Goal: Task Accomplishment & Management: Manage account settings

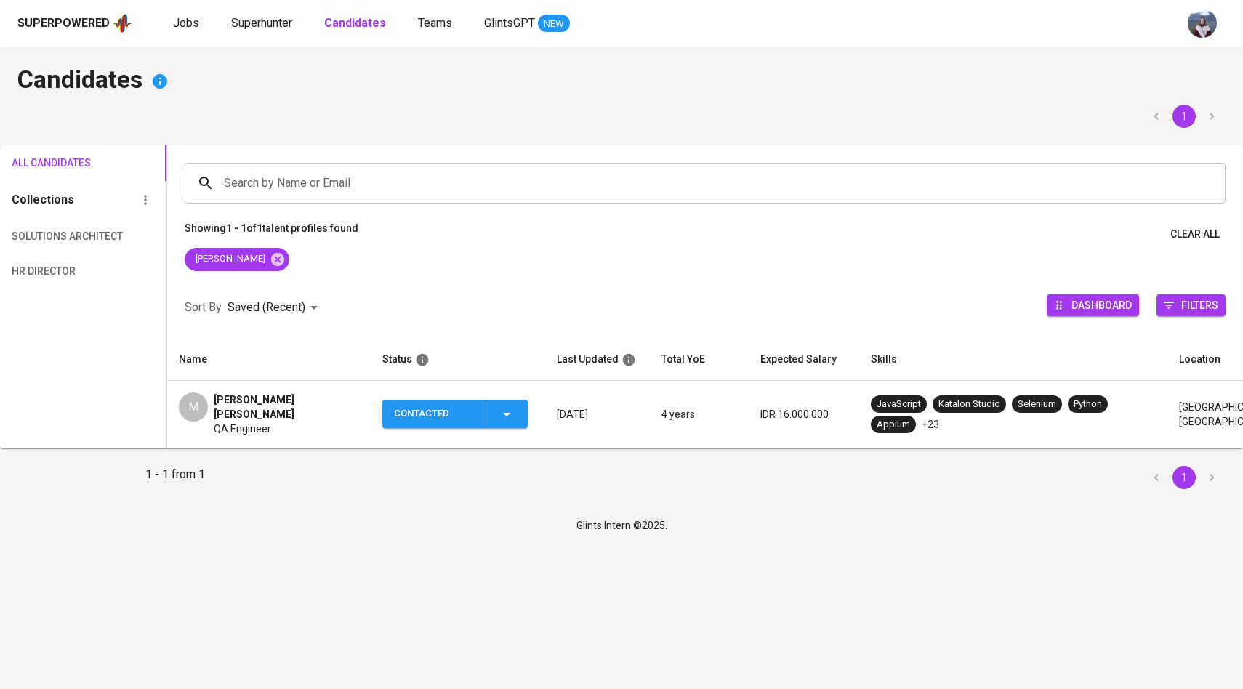
click at [273, 32] on link "Superhunter" at bounding box center [263, 24] width 64 height 18
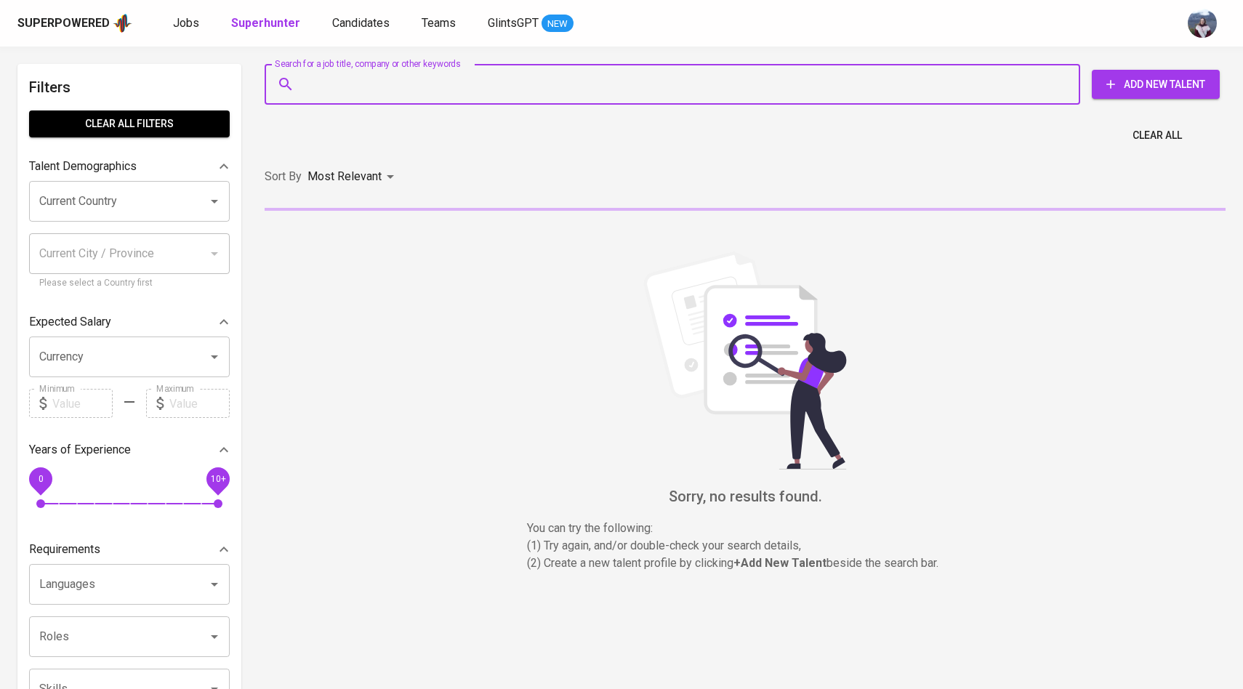
click at [322, 76] on input "Search for a job title, company or other keywords" at bounding box center [676, 85] width 752 height 28
paste input "[EMAIL_ADDRESS][DOMAIN_NAME]"
type input "[EMAIL_ADDRESS][DOMAIN_NAME]"
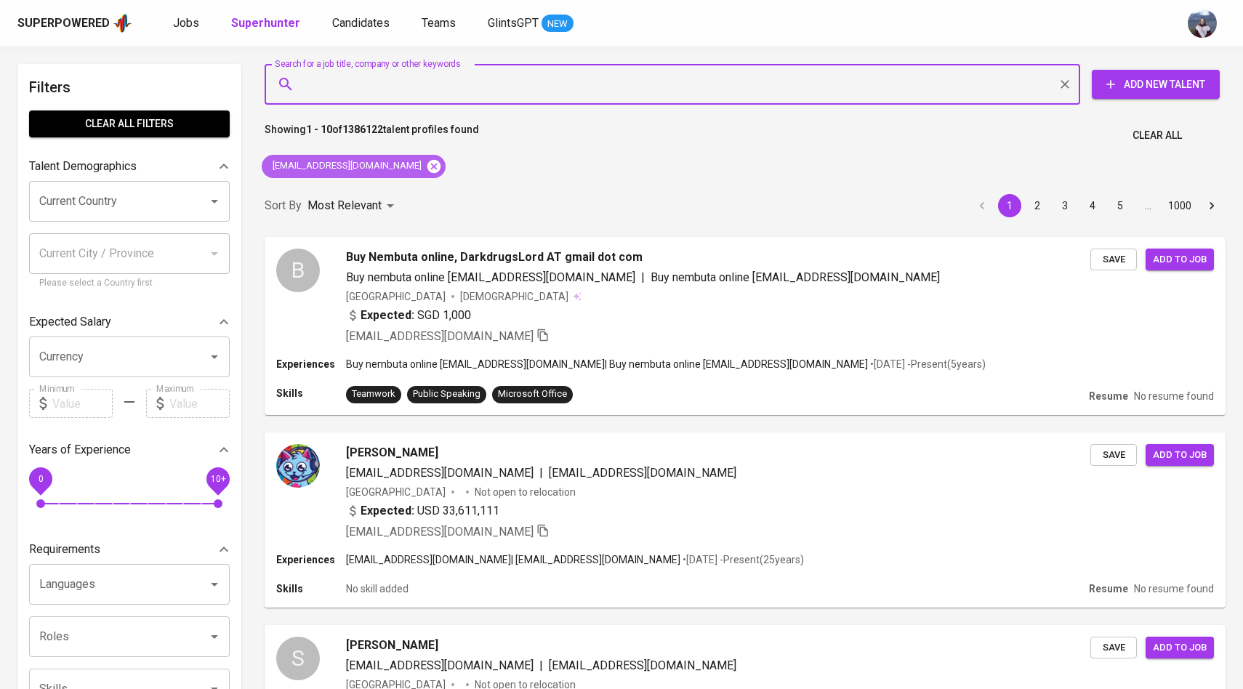
click at [426, 172] on icon at bounding box center [434, 166] width 16 height 16
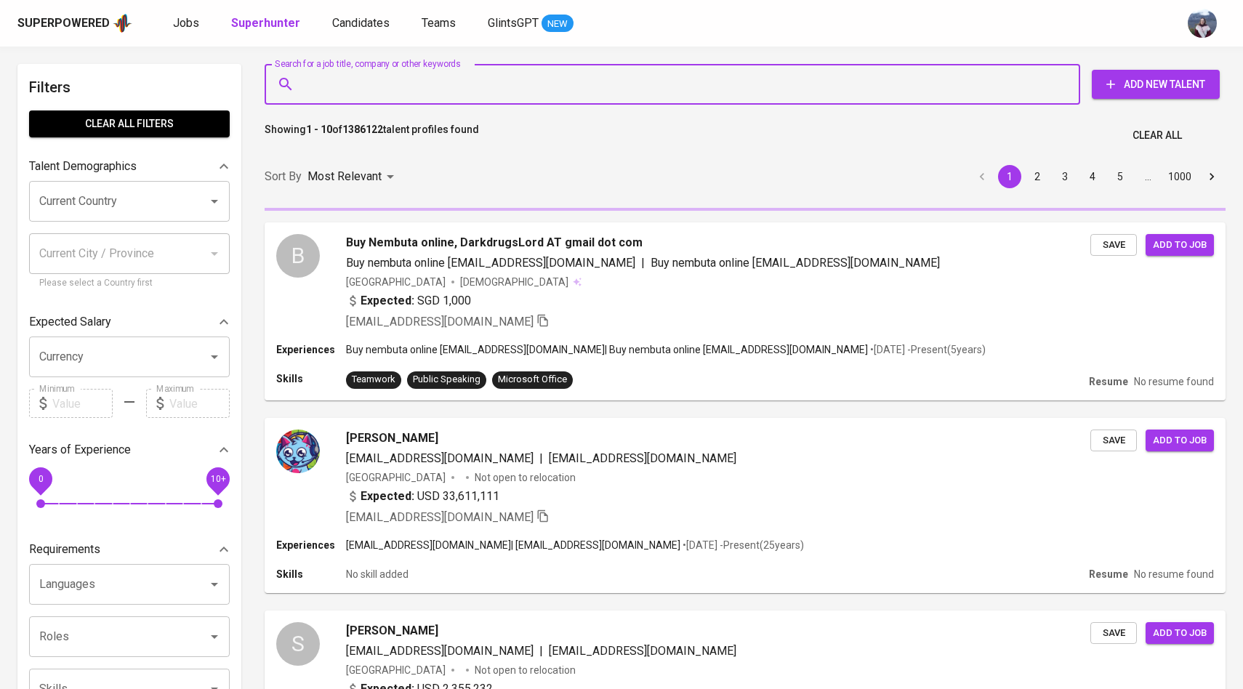
click at [403, 85] on input "Search for a job title, company or other keywords" at bounding box center [676, 85] width 752 height 28
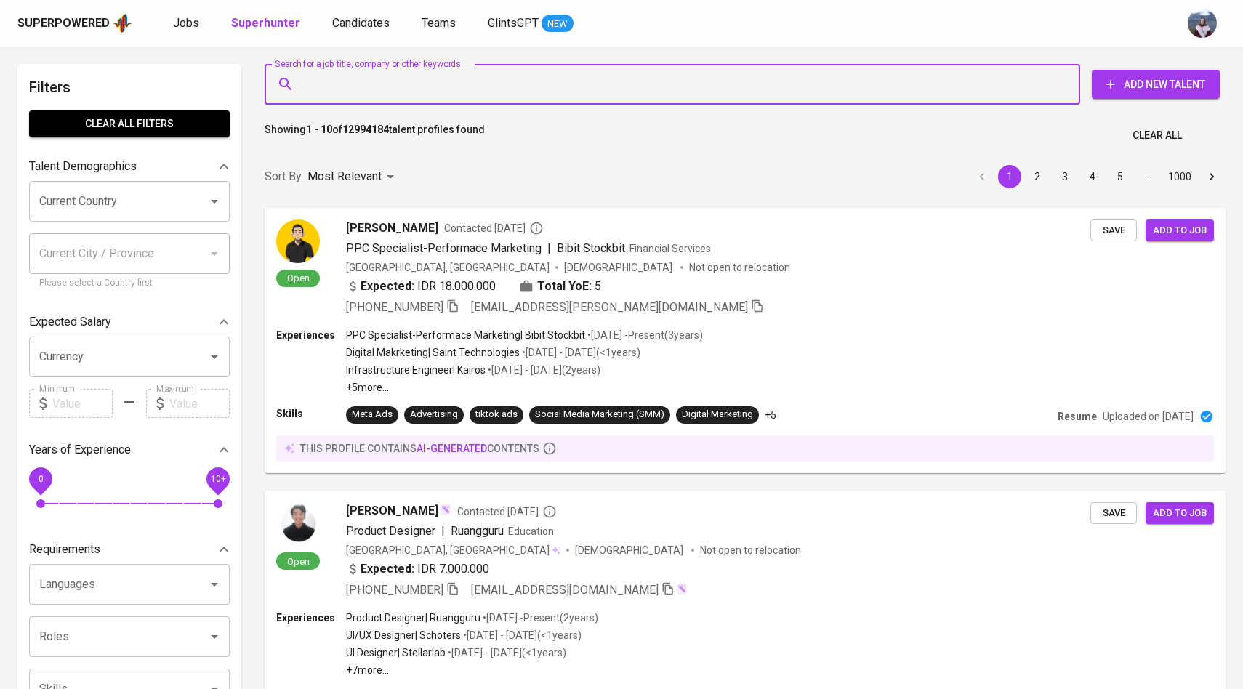
paste input "[EMAIL_ADDRESS][DOMAIN_NAME]"
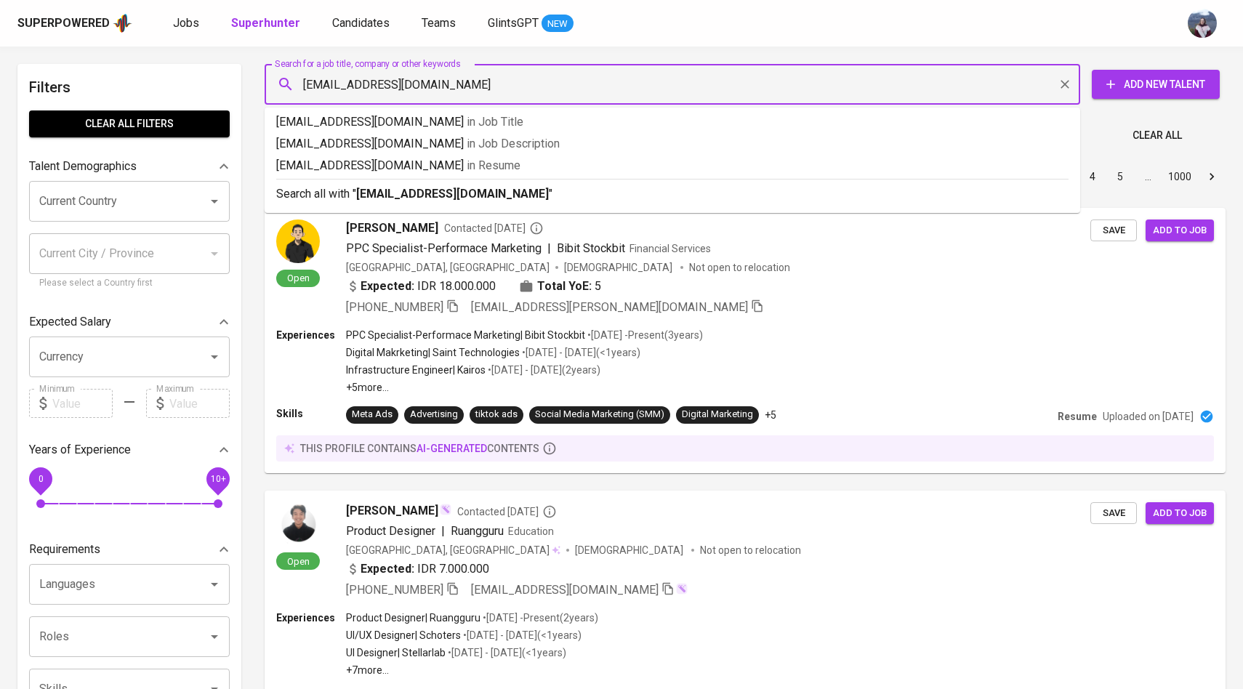
type input "[EMAIL_ADDRESS][DOMAIN_NAME]"
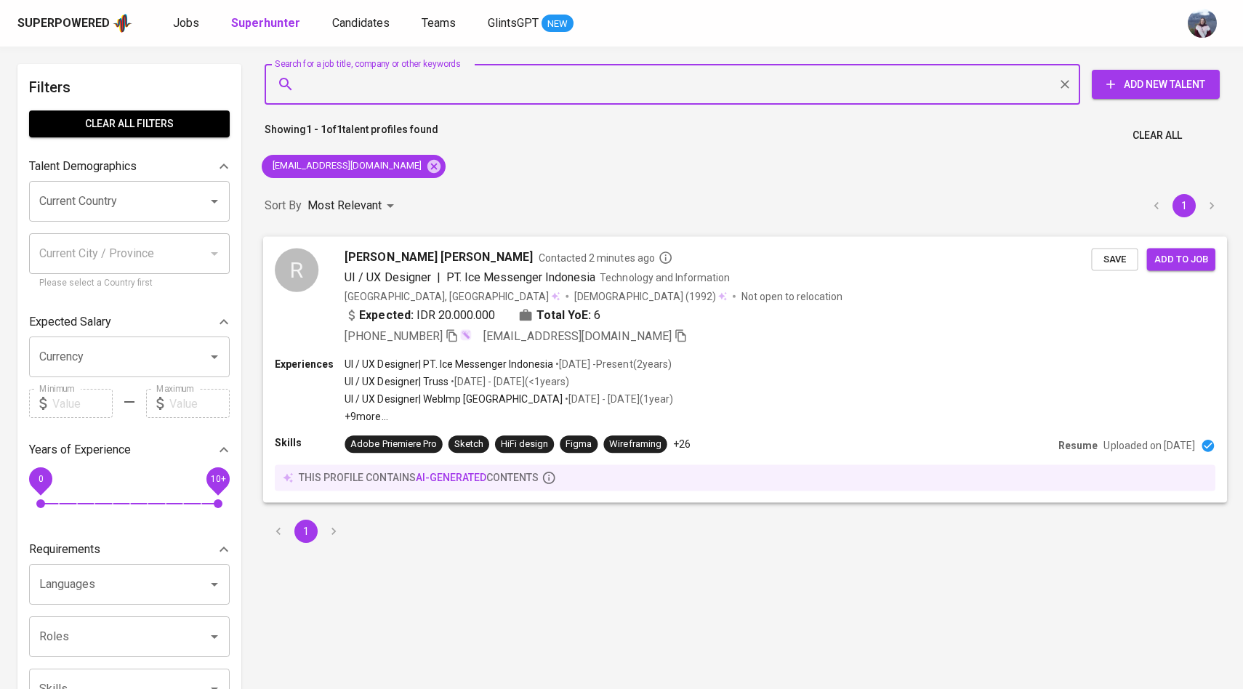
click at [292, 257] on div "R" at bounding box center [297, 270] width 44 height 44
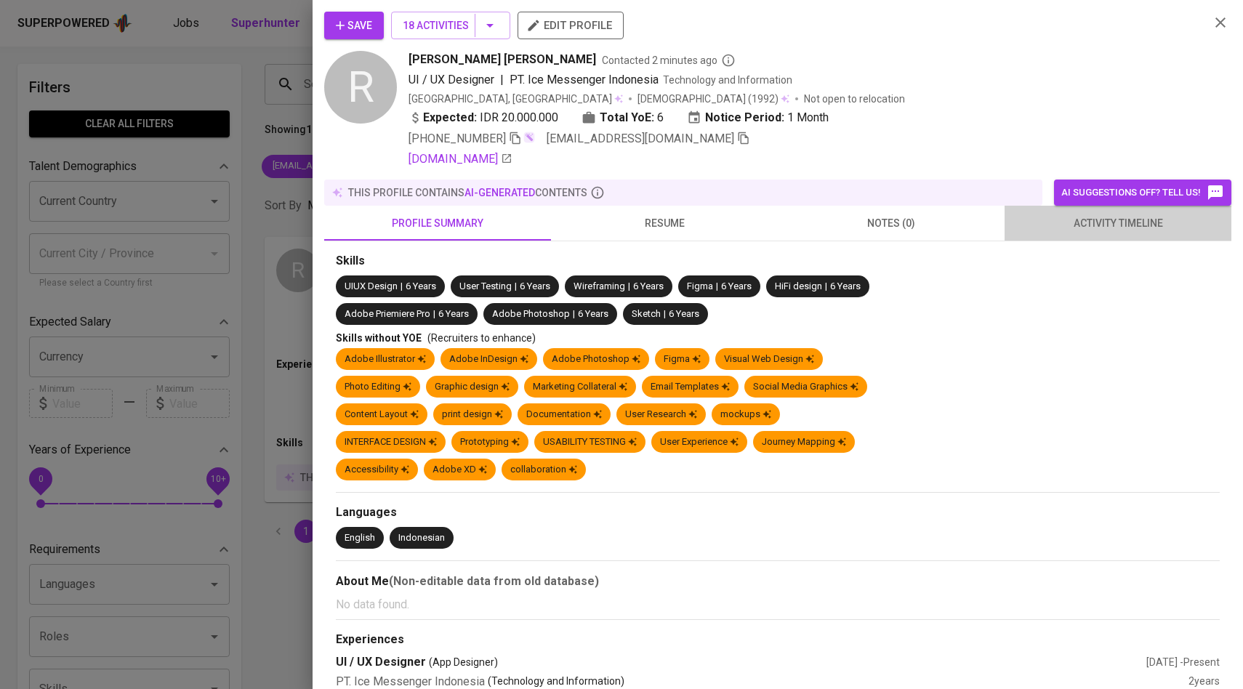
click at [1113, 227] on span "activity timeline" at bounding box center [1117, 223] width 209 height 18
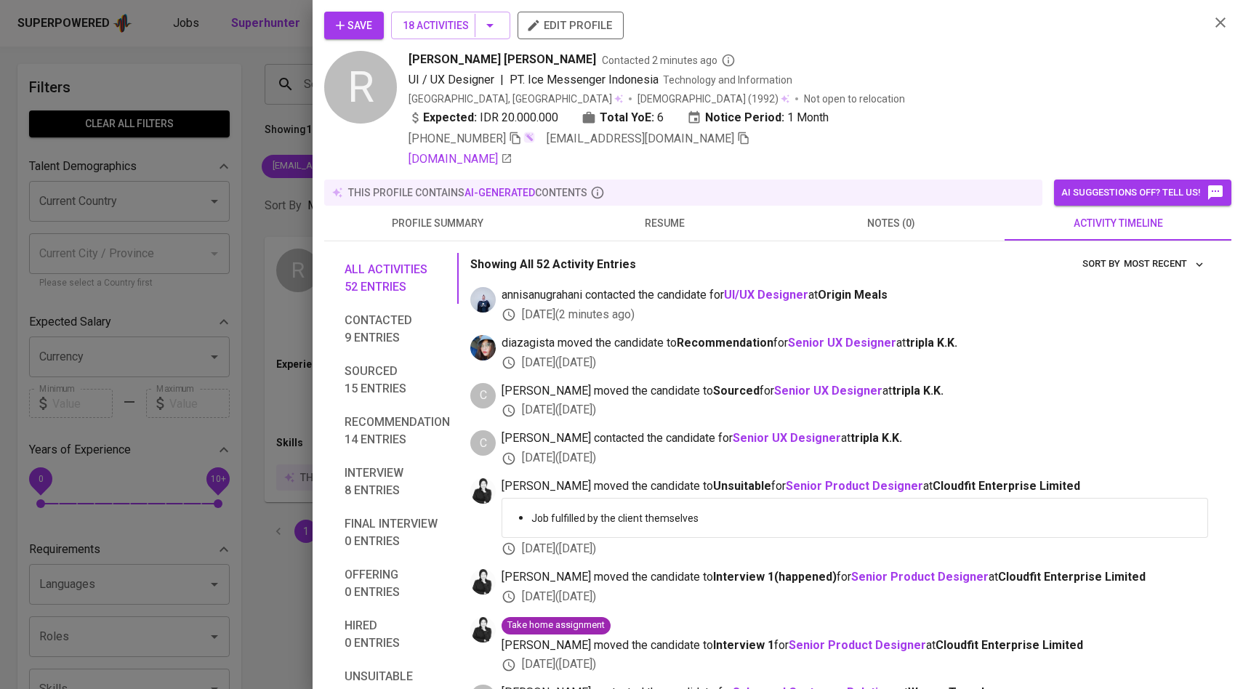
click at [342, 21] on icon "button" at bounding box center [340, 25] width 15 height 15
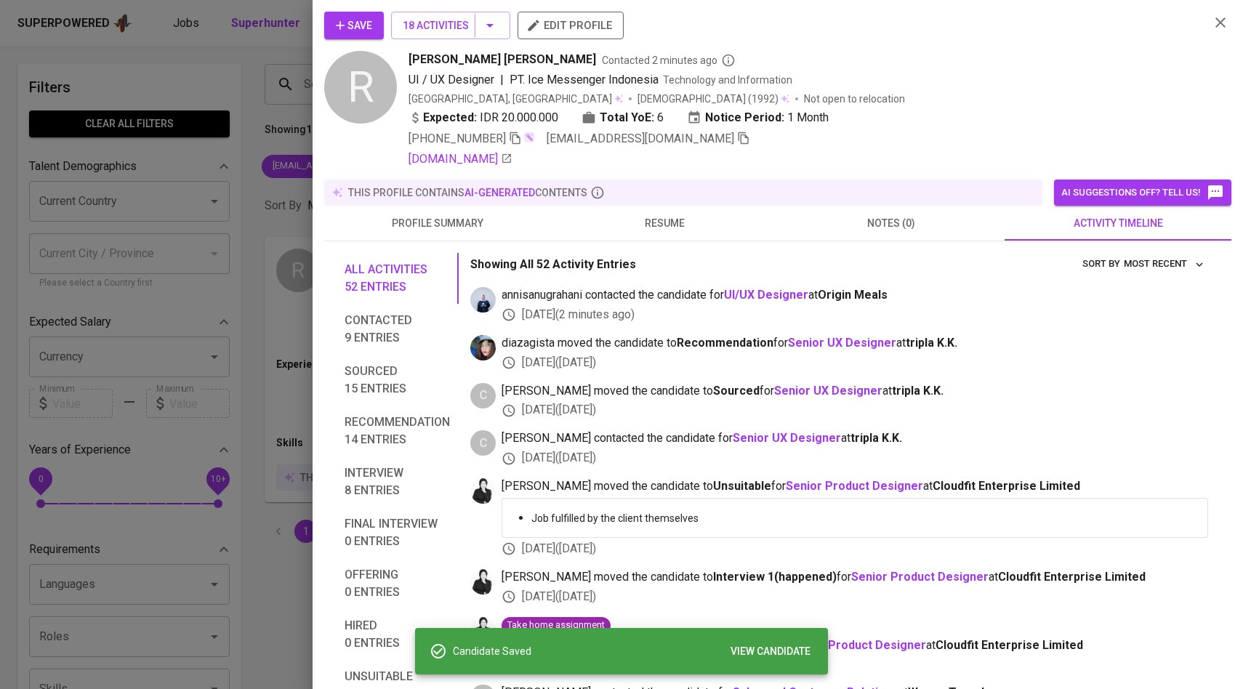
click at [193, 313] on div at bounding box center [621, 344] width 1243 height 689
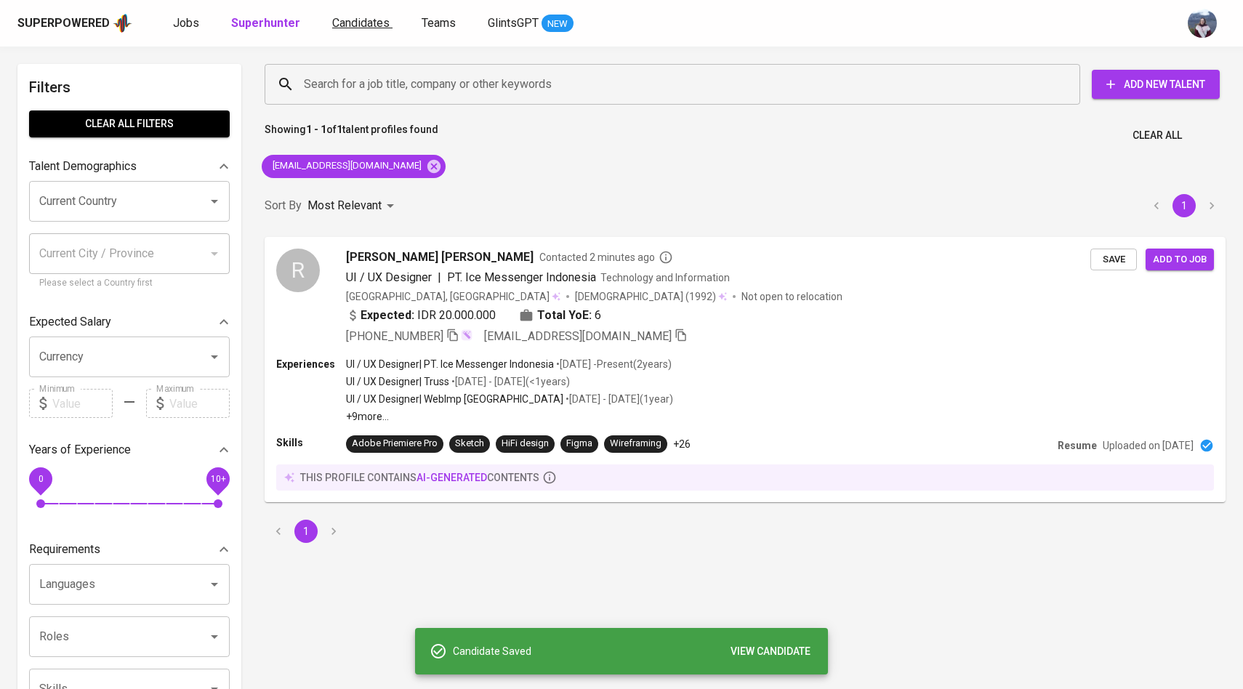
click at [338, 19] on span "Candidates" at bounding box center [360, 23] width 57 height 14
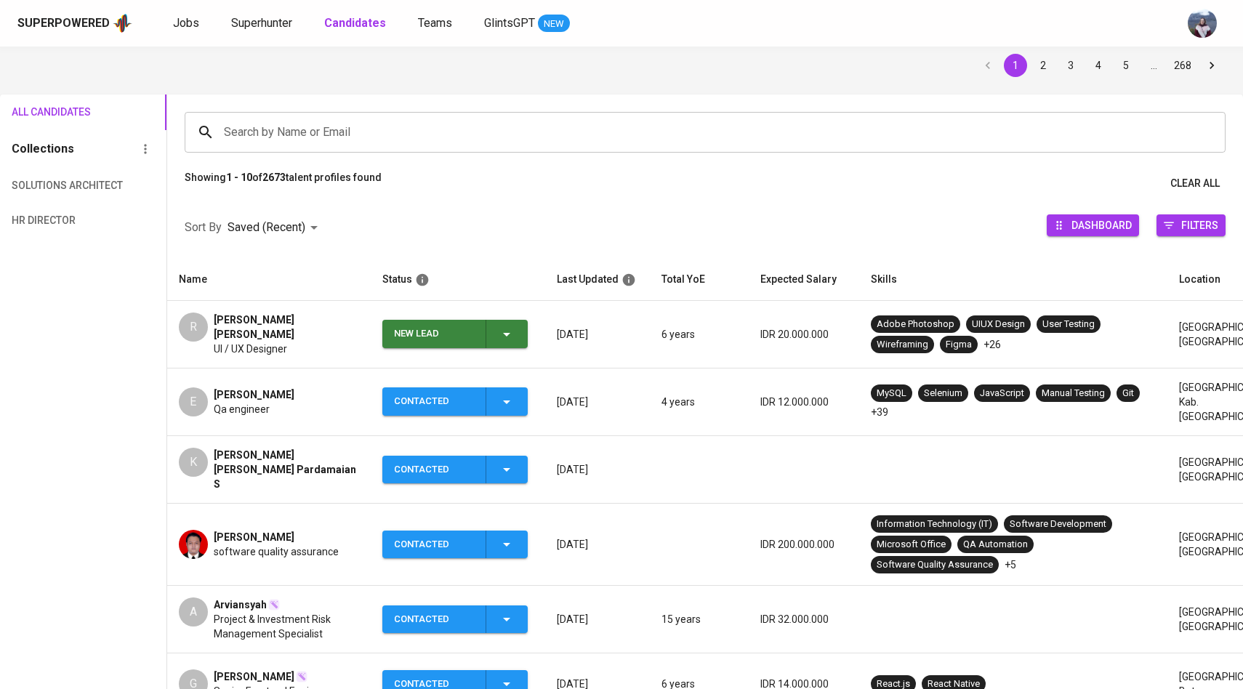
scroll to position [64, 0]
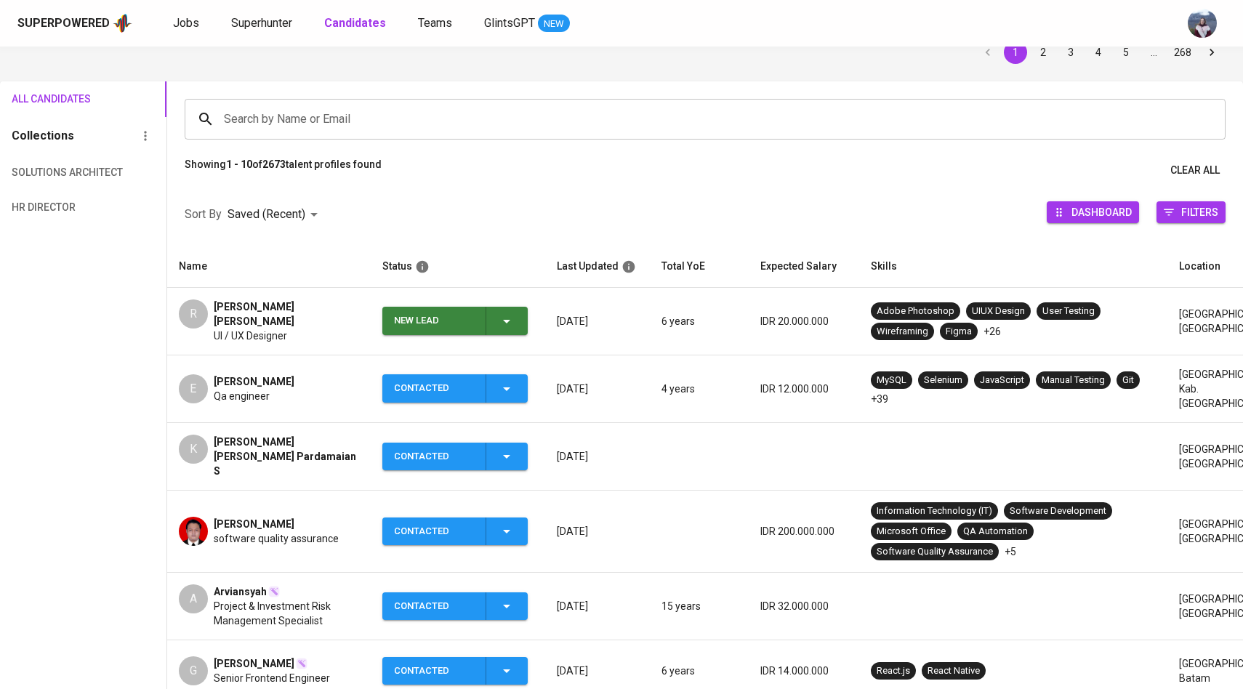
click at [517, 316] on span "New Lead" at bounding box center [455, 321] width 134 height 28
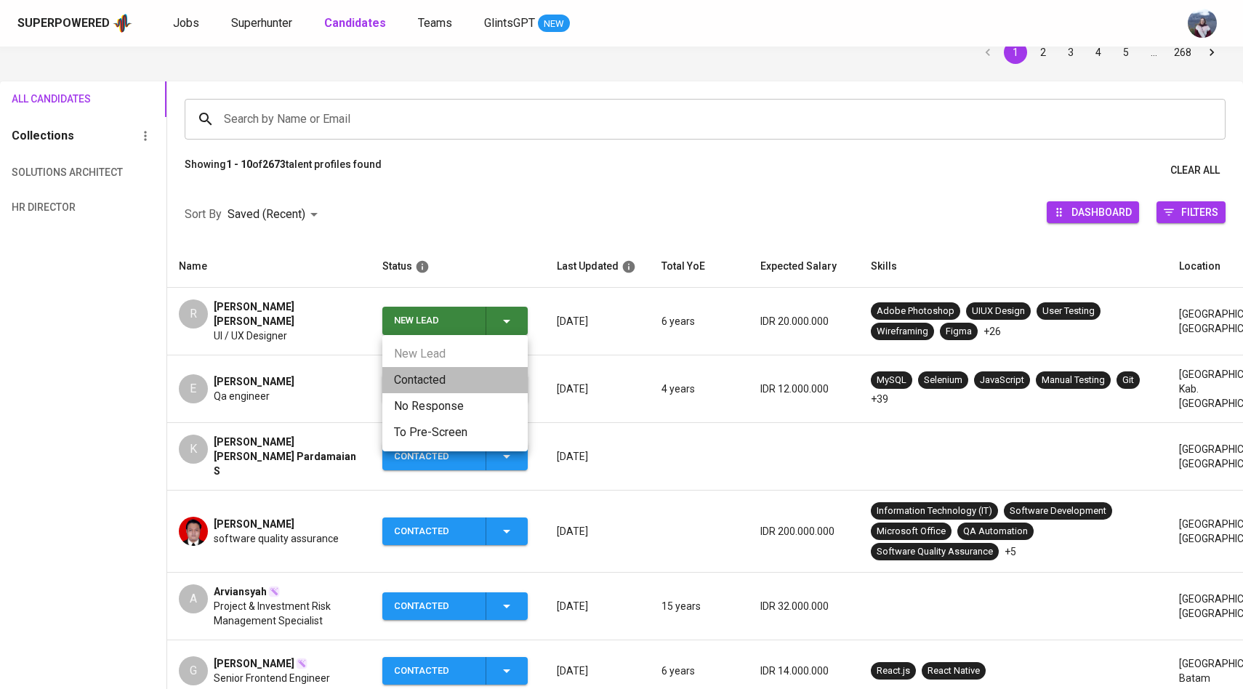
click at [431, 382] on li "Contacted" at bounding box center [454, 380] width 145 height 26
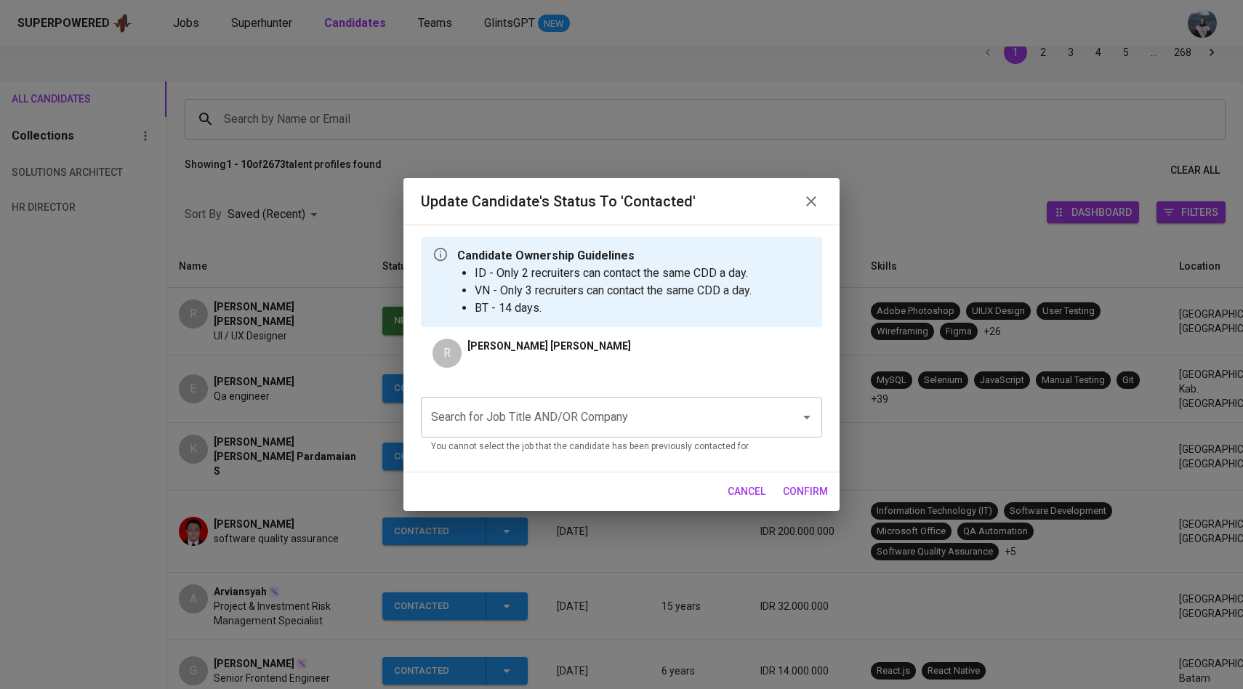
click at [503, 423] on input "Search for Job Title AND/OR Company" at bounding box center [600, 417] width 347 height 28
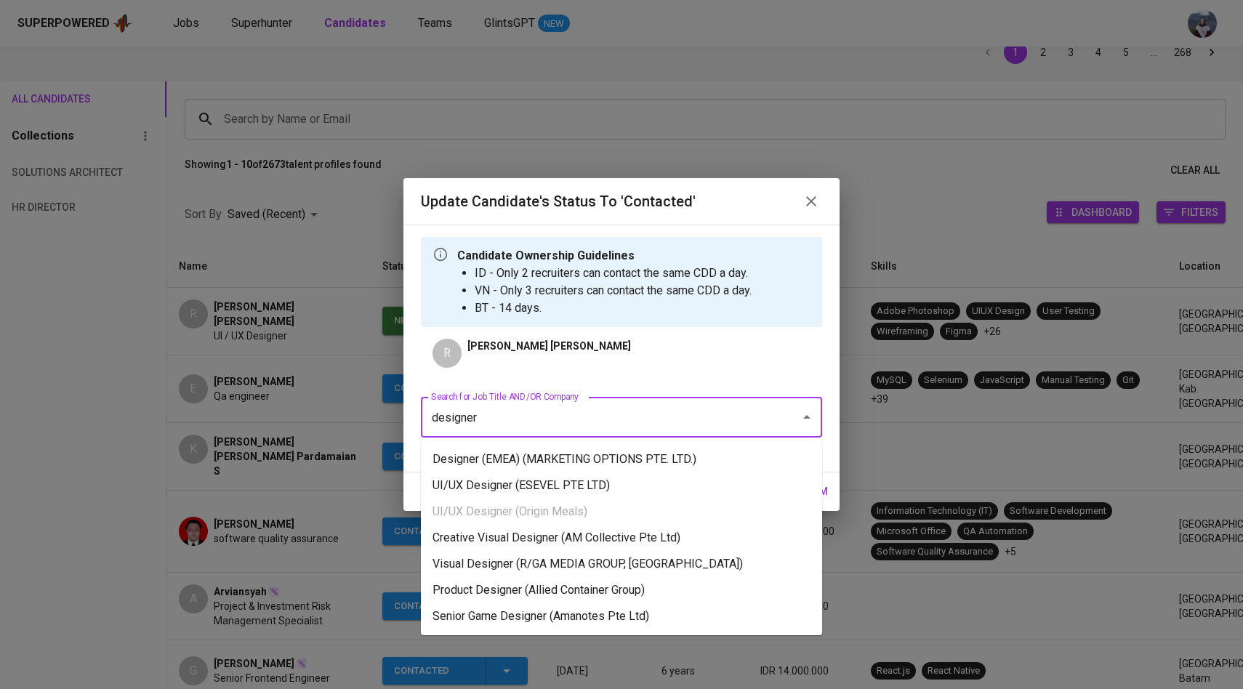
click at [546, 462] on li "Designer (EMEA) (MARKETING OPTIONS PTE. LTD.)" at bounding box center [621, 459] width 401 height 26
type input "designer"
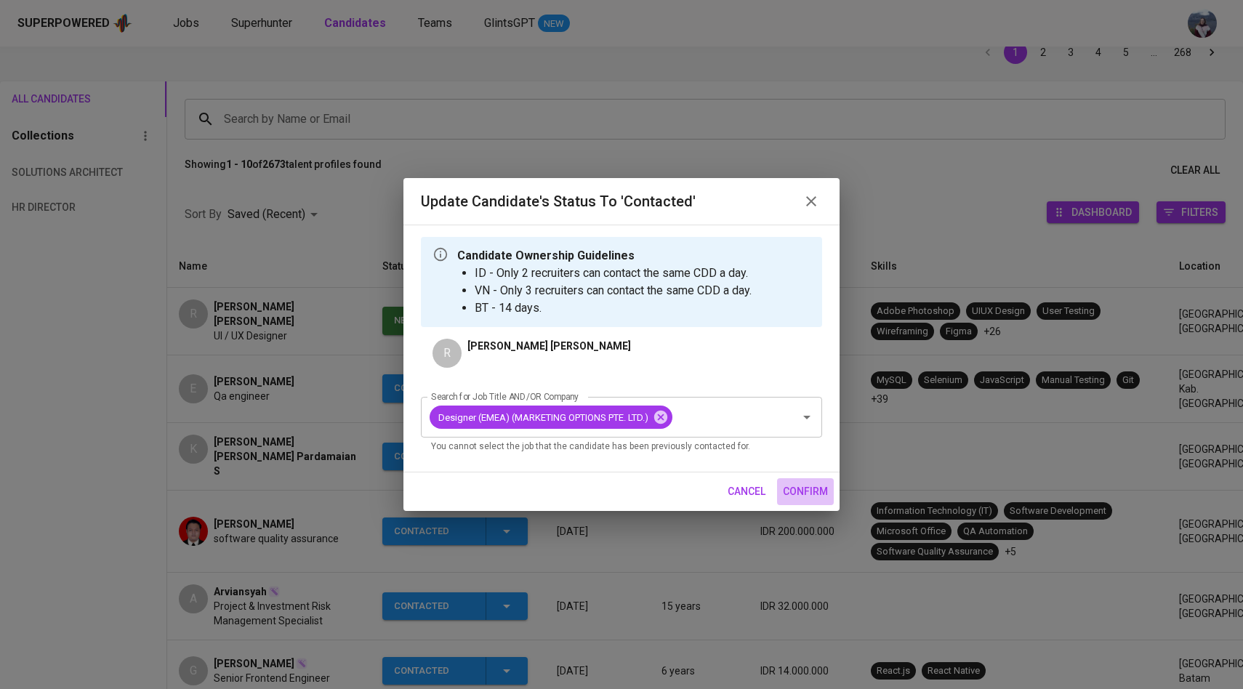
click at [799, 490] on span "confirm" at bounding box center [805, 492] width 45 height 18
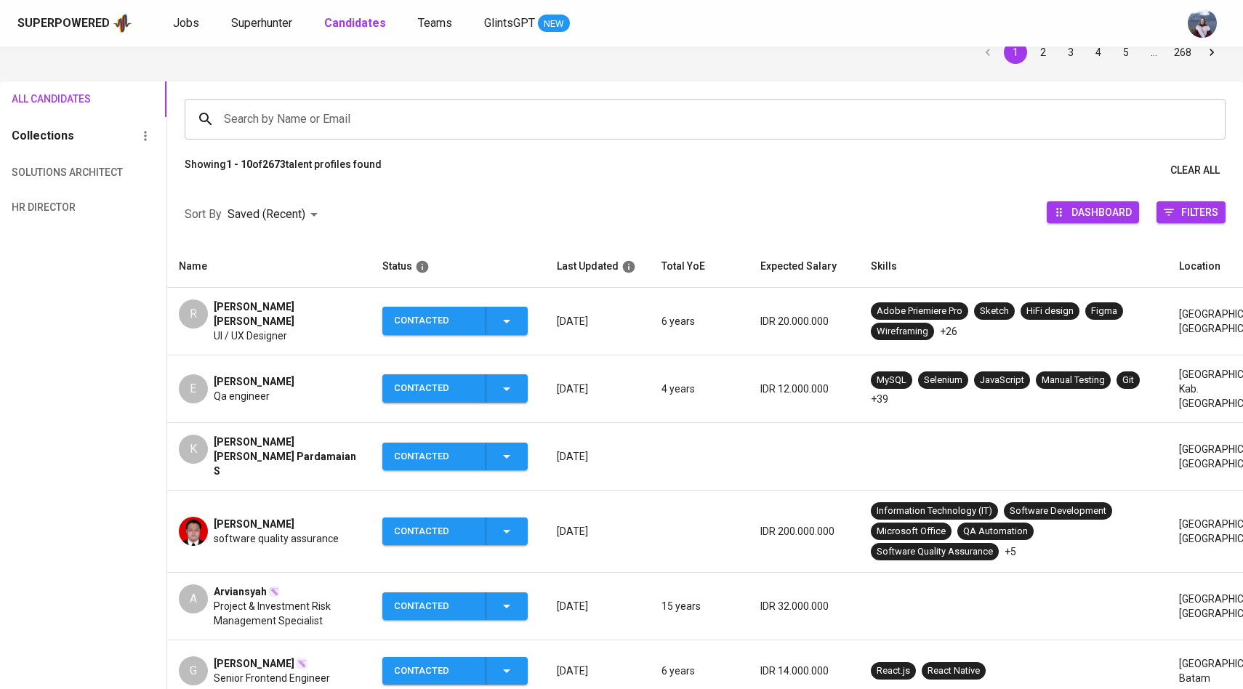
click at [302, 119] on input "Search by Name or Email" at bounding box center [708, 119] width 977 height 28
